Goal: Task Accomplishment & Management: Use online tool/utility

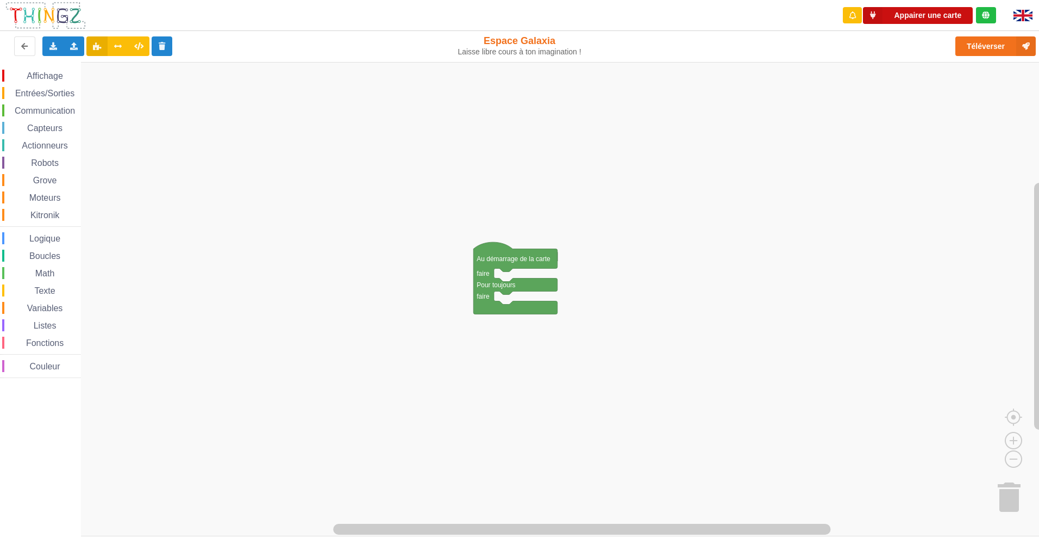
click at [944, 21] on button "Appairer une carte" at bounding box center [918, 15] width 110 height 17
click at [20, 43] on button at bounding box center [24, 46] width 21 height 20
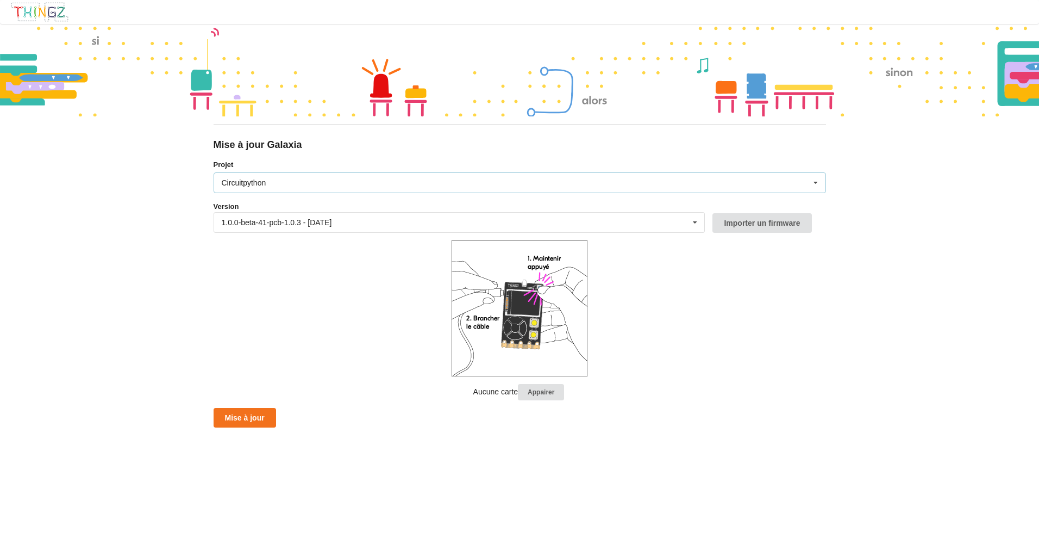
click at [814, 184] on icon at bounding box center [816, 183] width 16 height 20
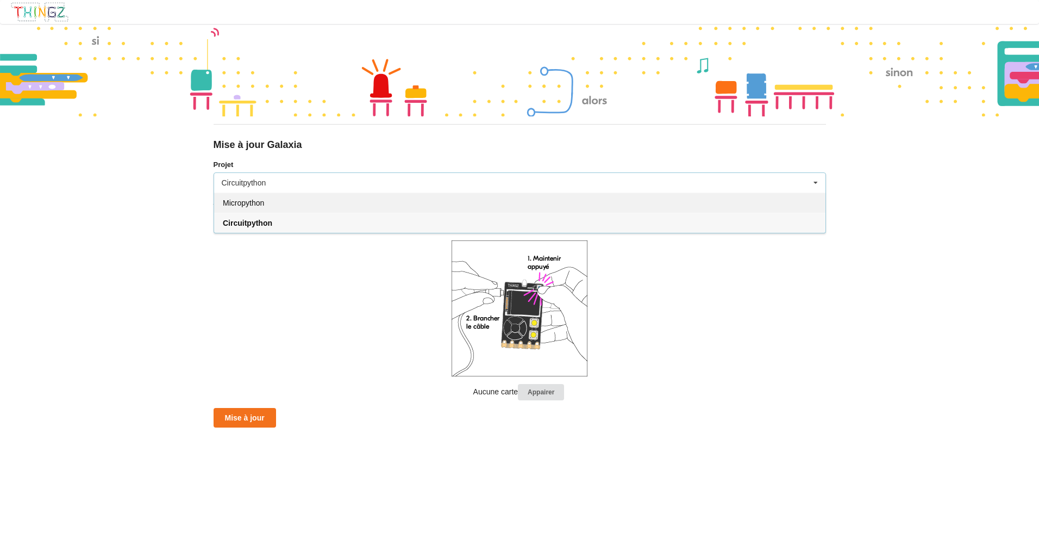
click at [290, 205] on div "Micropython" at bounding box center [519, 202] width 611 height 20
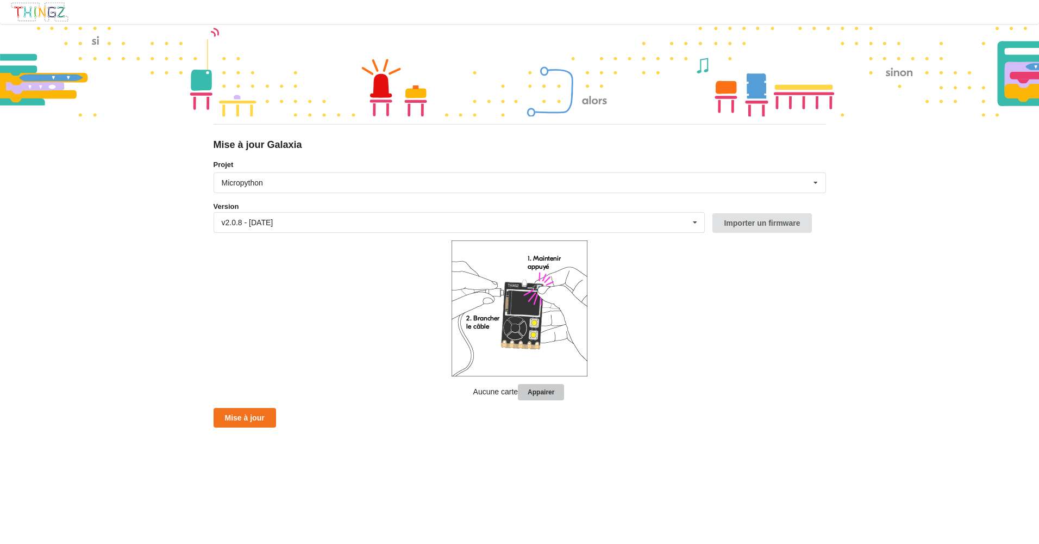
click at [530, 393] on button "Appairer" at bounding box center [541, 392] width 46 height 17
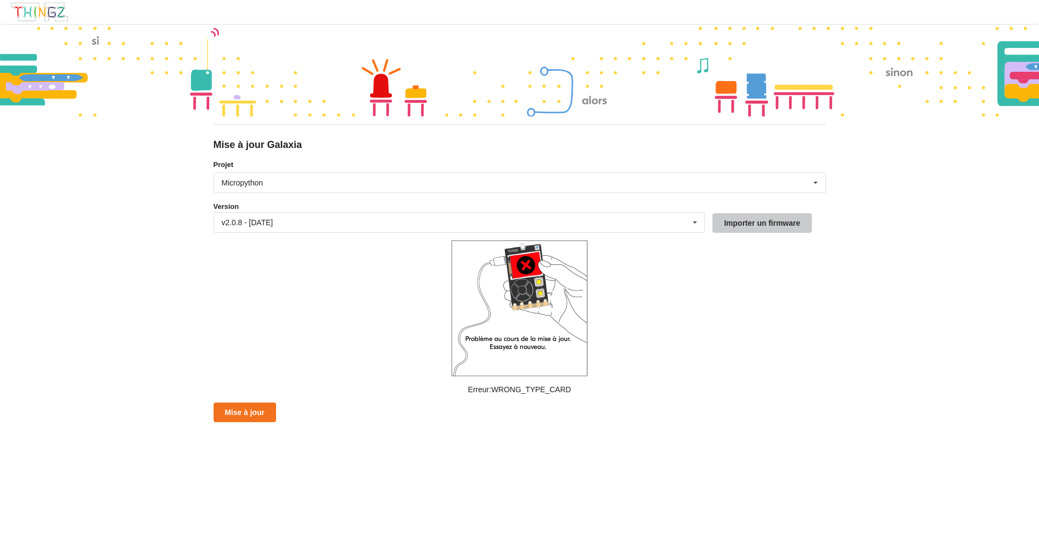
click at [722, 224] on button "Importer un firmware" at bounding box center [762, 223] width 99 height 20
click at [768, 220] on button "Importer un firmware" at bounding box center [762, 223] width 99 height 20
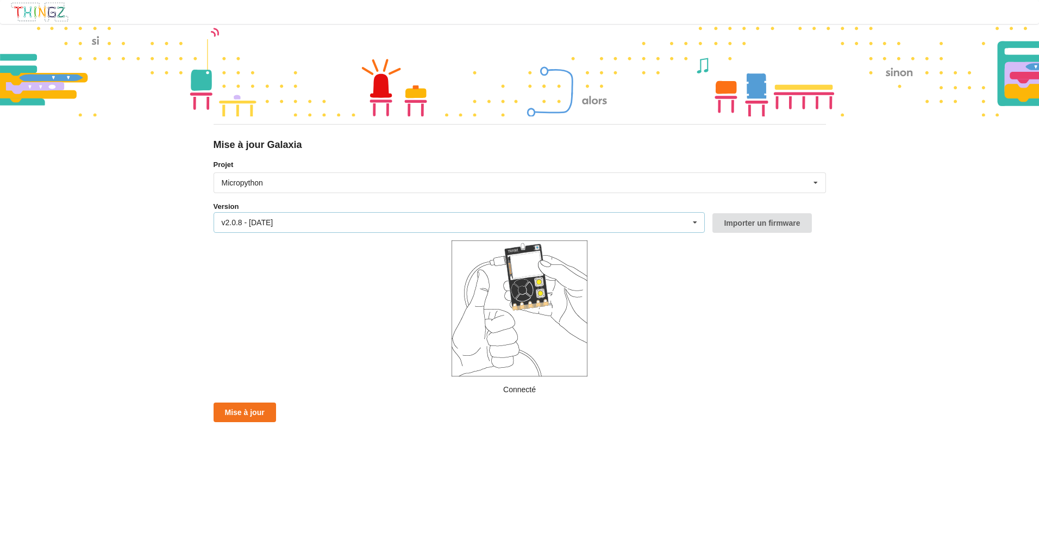
click at [265, 228] on div "v2.0.8 - 20/06/2025 v2.0.8 - 20/06/2025 v2.0.7 - 09/04/2025 v2.0.6 - 25/03/2025…" at bounding box center [460, 222] width 492 height 21
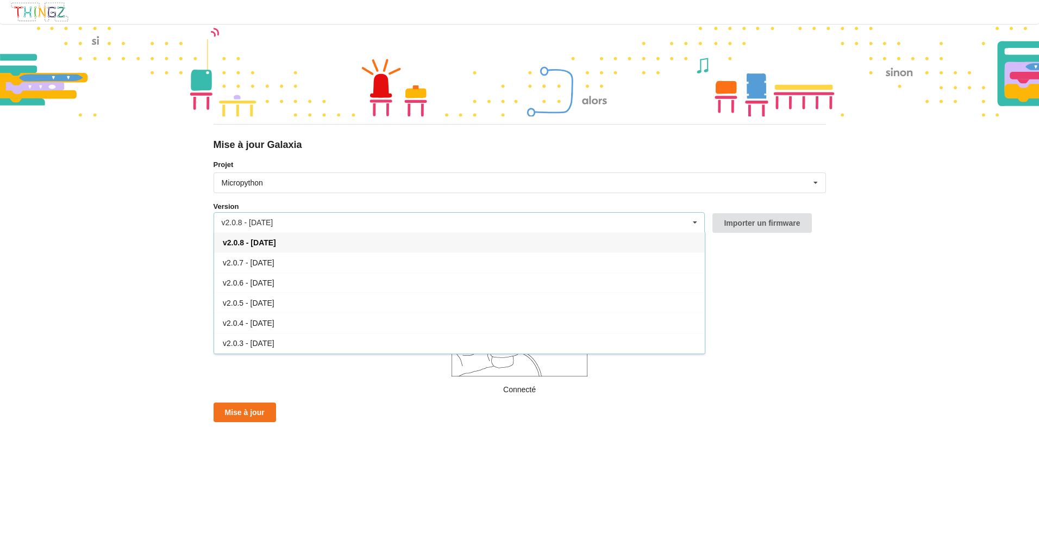
click at [270, 242] on span "v2.0.8 - 20/06/2025" at bounding box center [249, 242] width 53 height 9
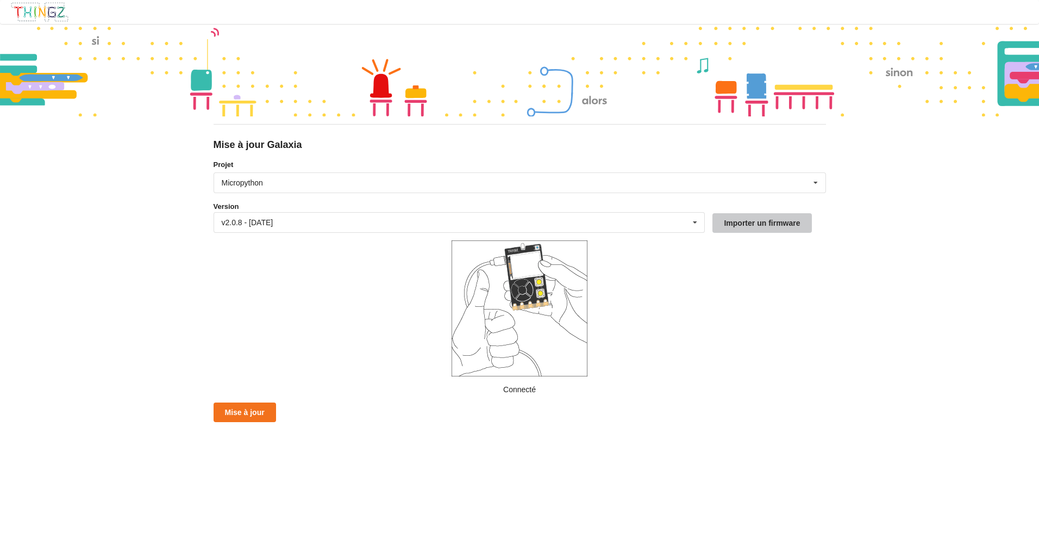
click at [773, 223] on button "Importer un firmware" at bounding box center [762, 223] width 99 height 20
click at [224, 411] on button "Mise à jour" at bounding box center [245, 412] width 63 height 20
